Goal: Information Seeking & Learning: Learn about a topic

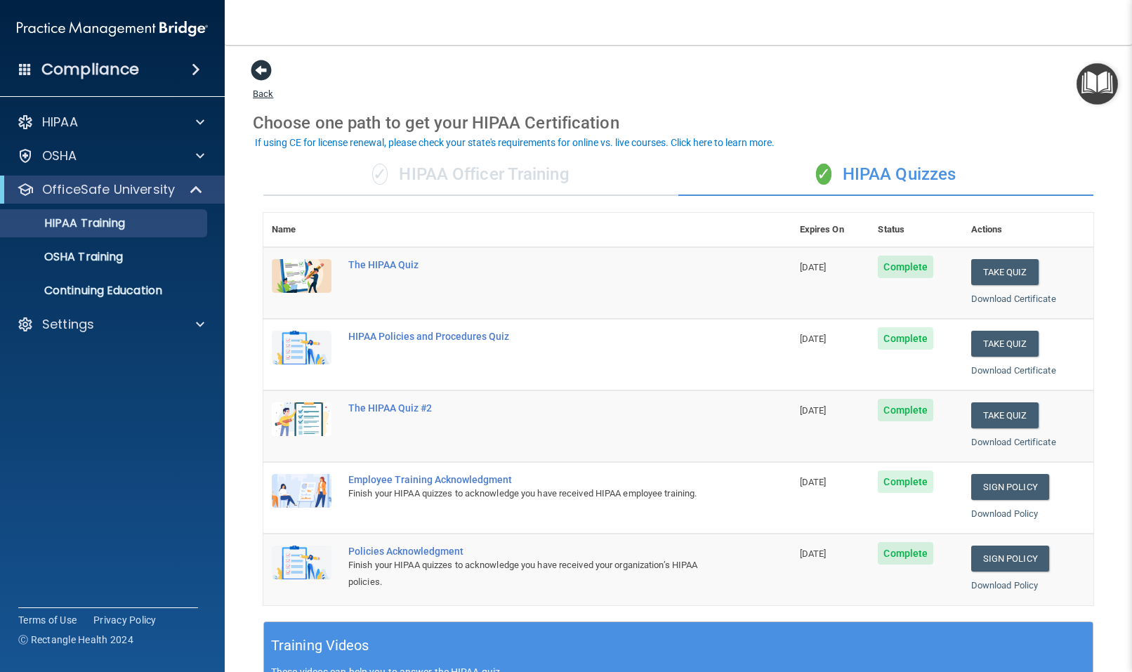
click at [259, 70] on span at bounding box center [261, 70] width 21 height 21
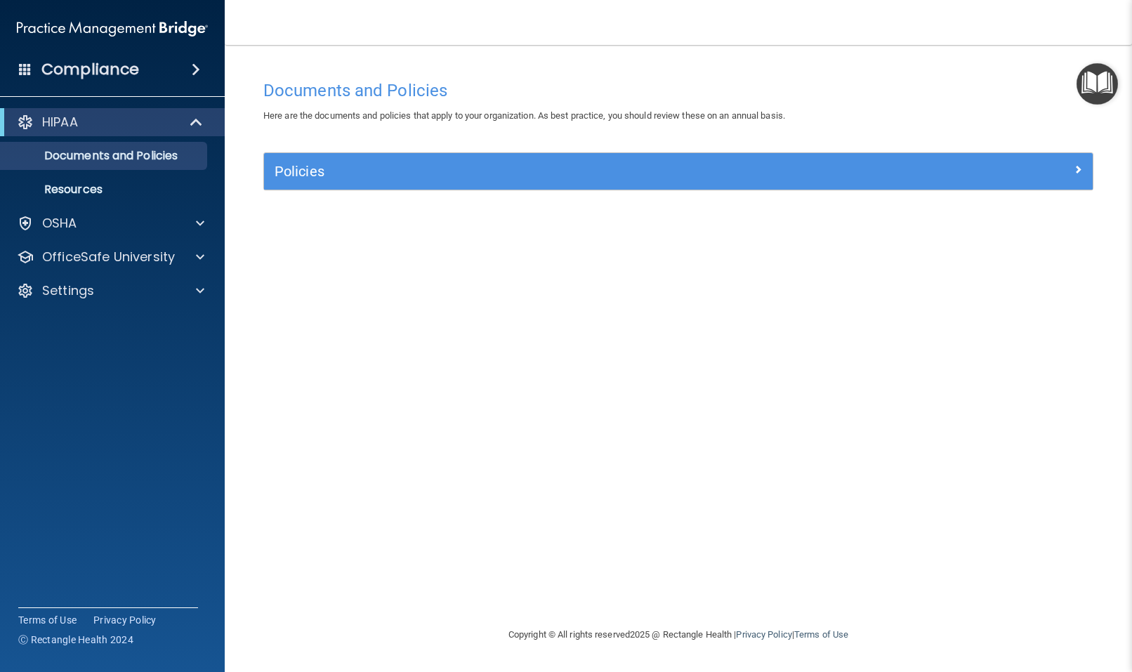
click at [145, 72] on div "Compliance" at bounding box center [112, 69] width 225 height 31
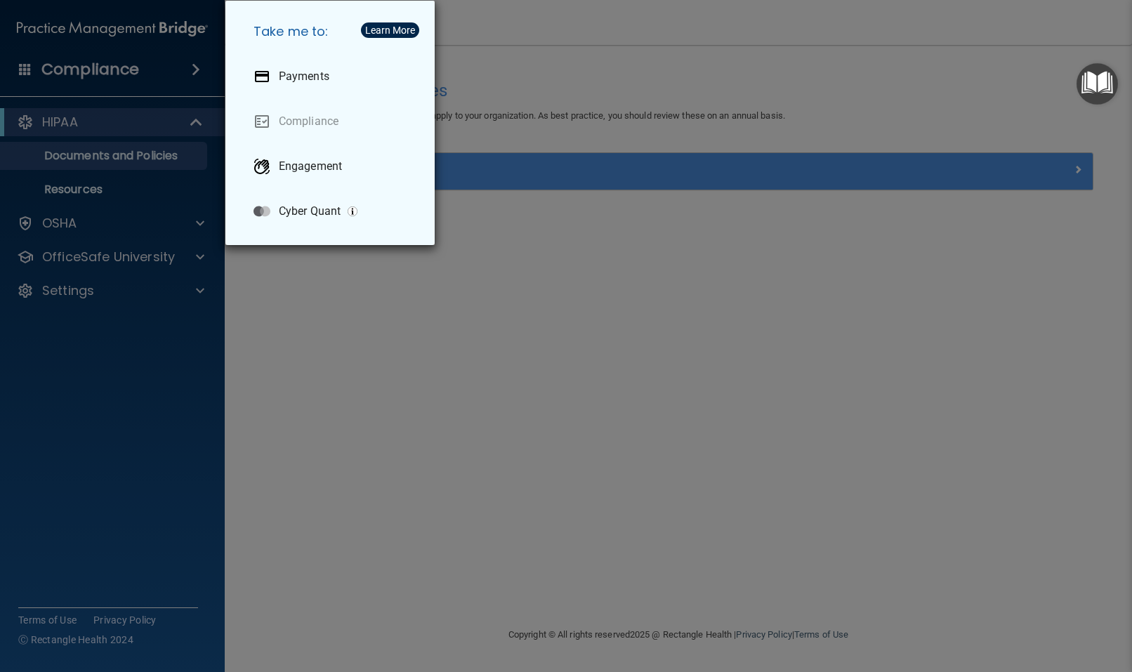
click at [522, 314] on div "Take me to: Payments Compliance Engagement Cyber Quant" at bounding box center [566, 336] width 1132 height 672
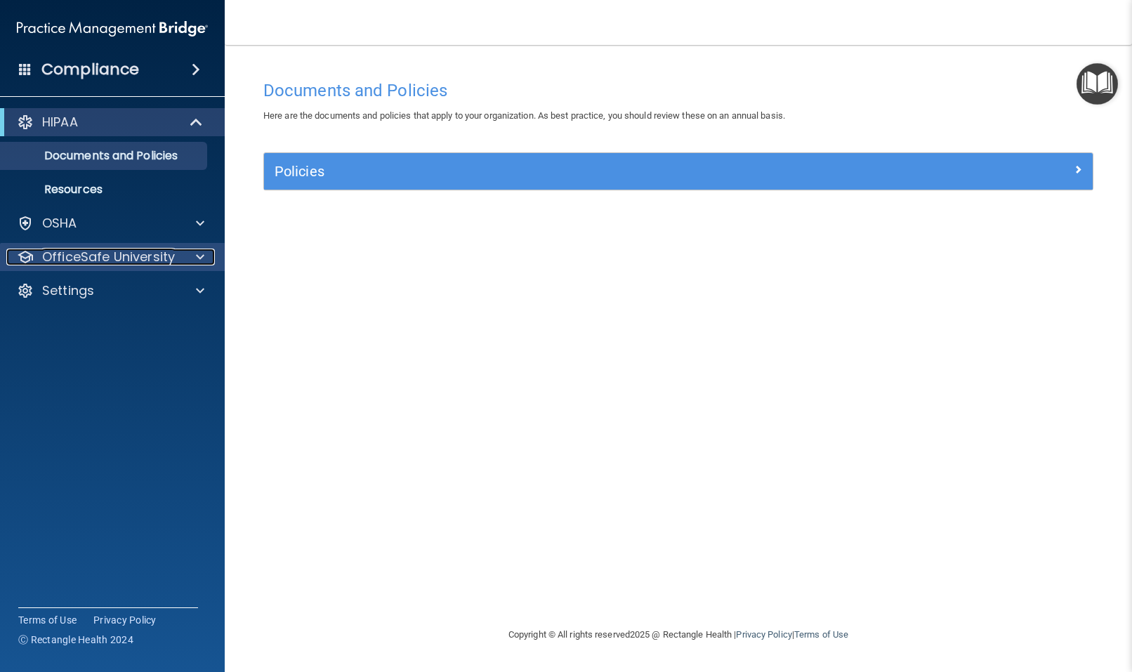
click at [96, 261] on p "OfficeSafe University" at bounding box center [108, 257] width 133 height 17
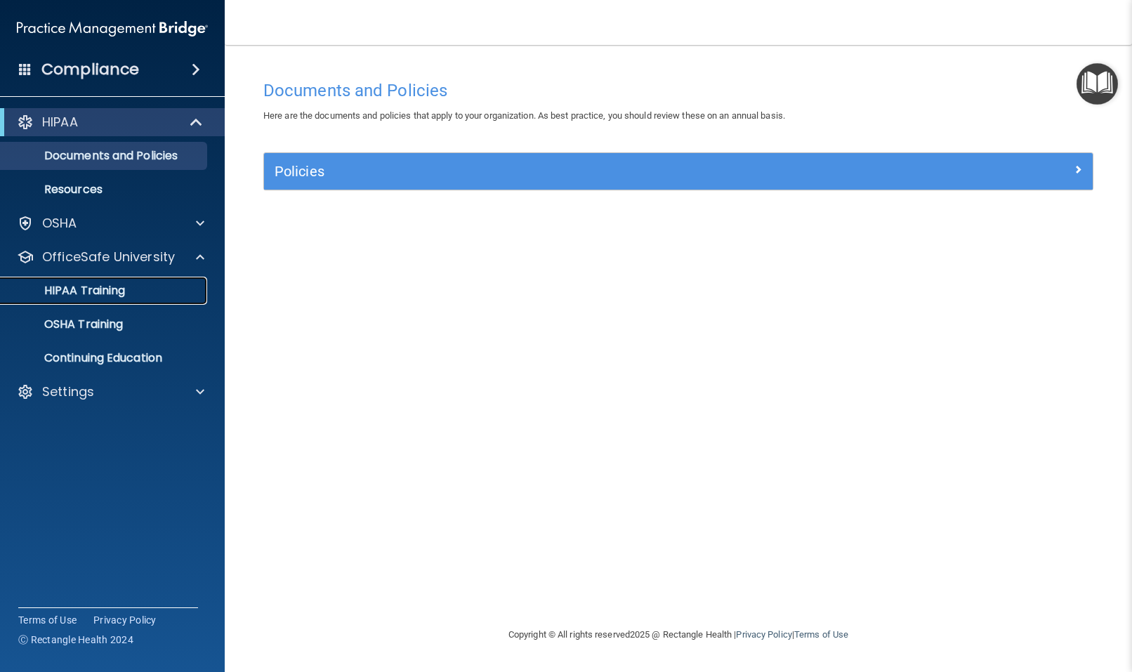
click at [93, 287] on p "HIPAA Training" at bounding box center [67, 291] width 116 height 14
